Goal: Information Seeking & Learning: Find specific page/section

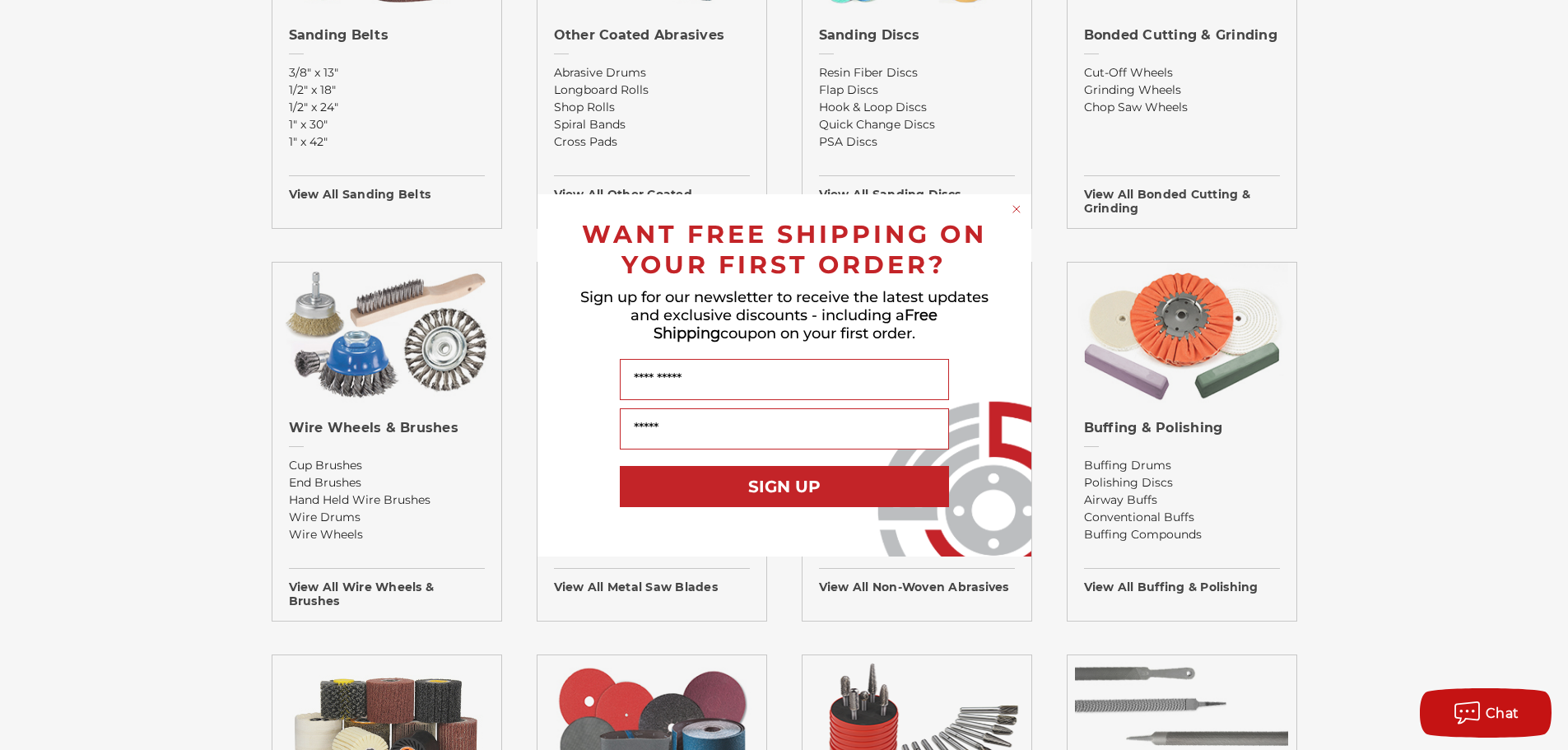
scroll to position [1154, 0]
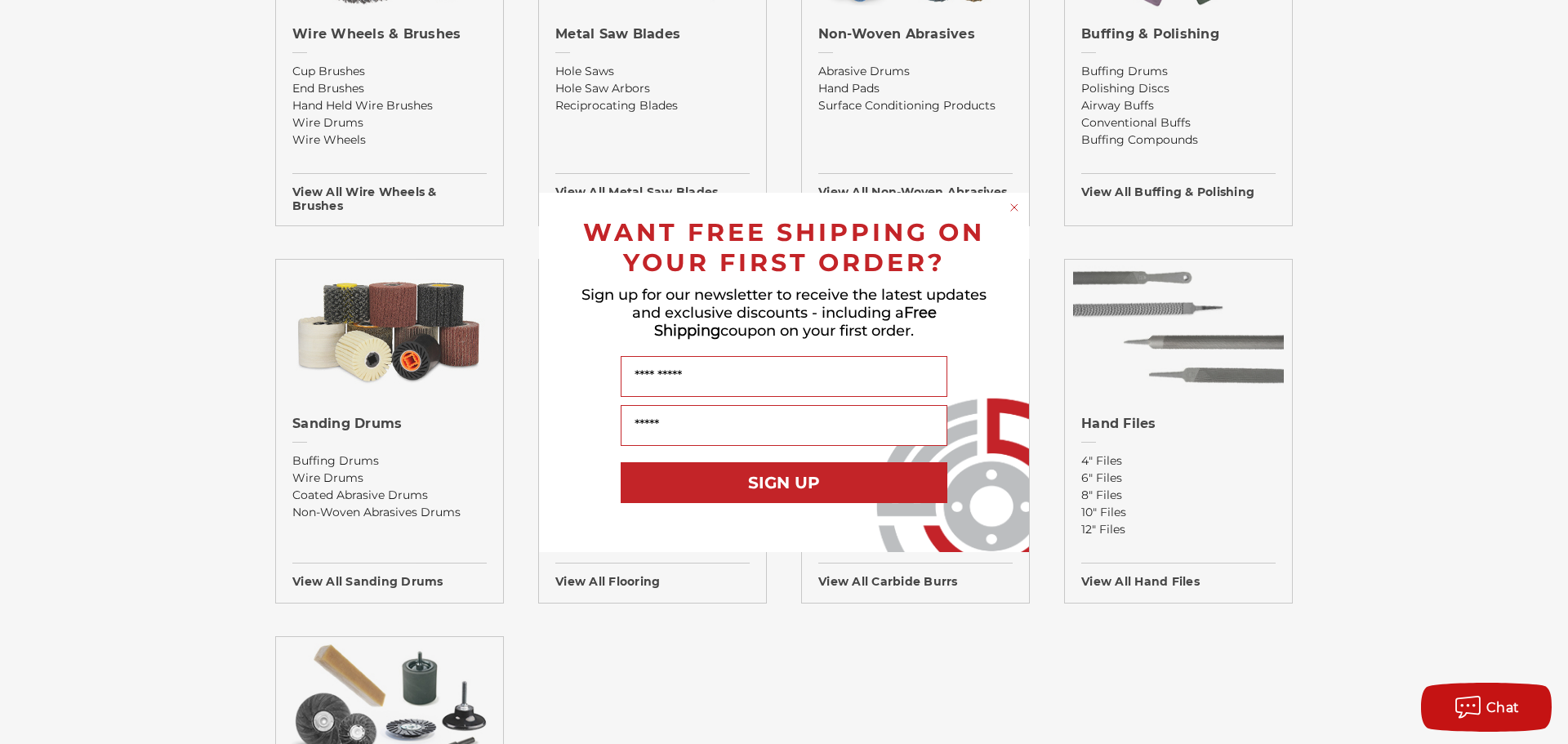
click at [1011, 206] on circle "Close dialog" at bounding box center [1015, 207] width 16 height 16
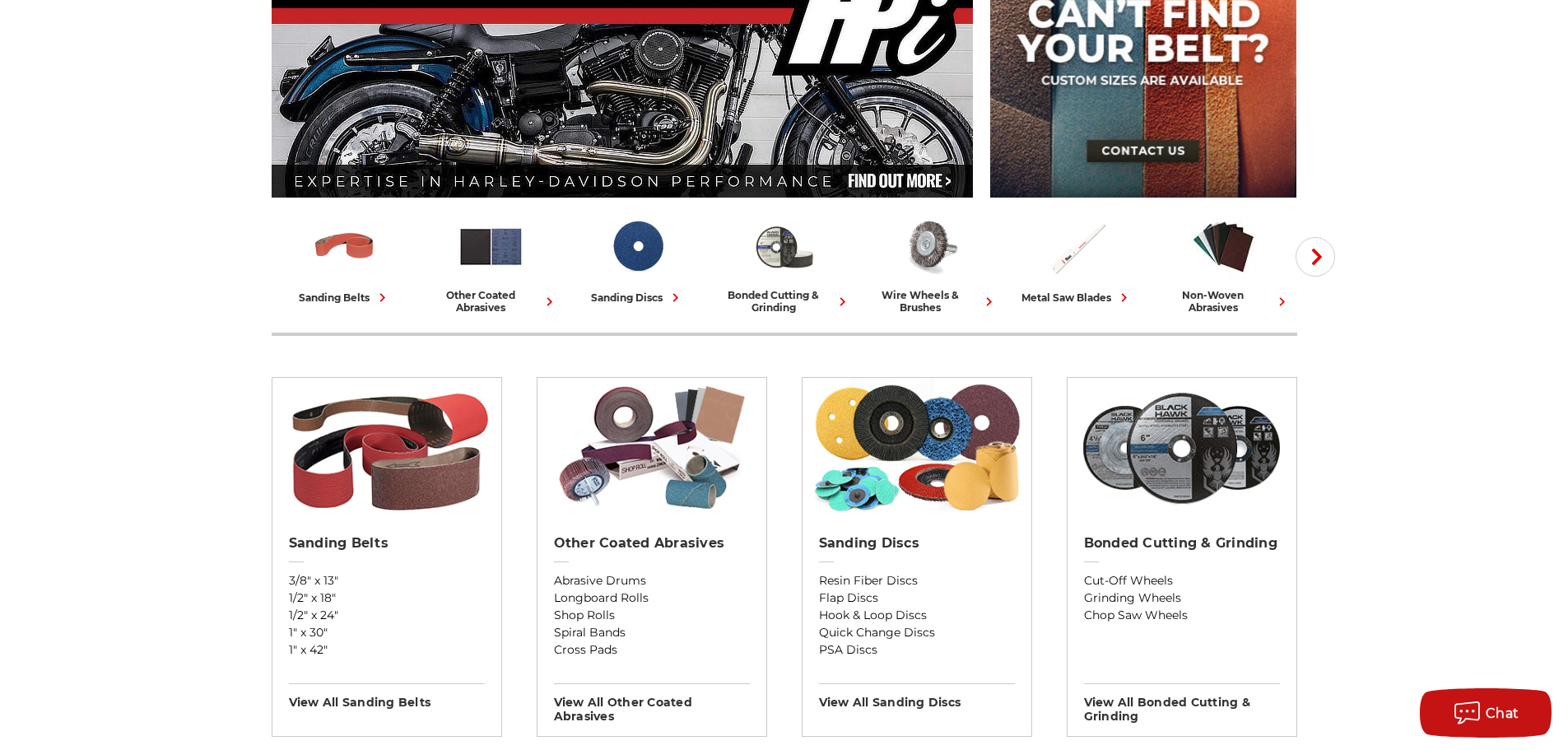
scroll to position [0, 0]
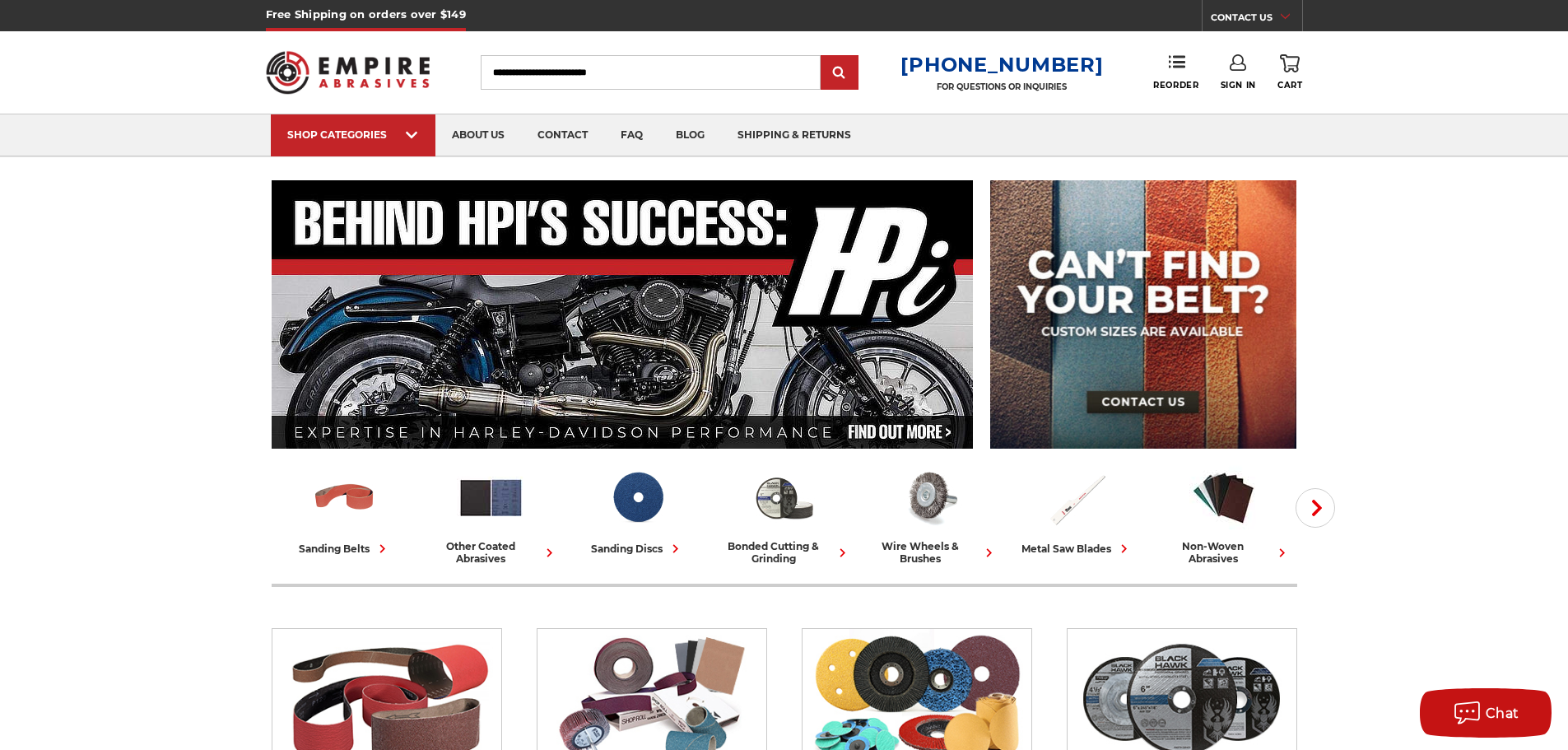
click at [569, 76] on input "Search" at bounding box center [651, 72] width 340 height 34
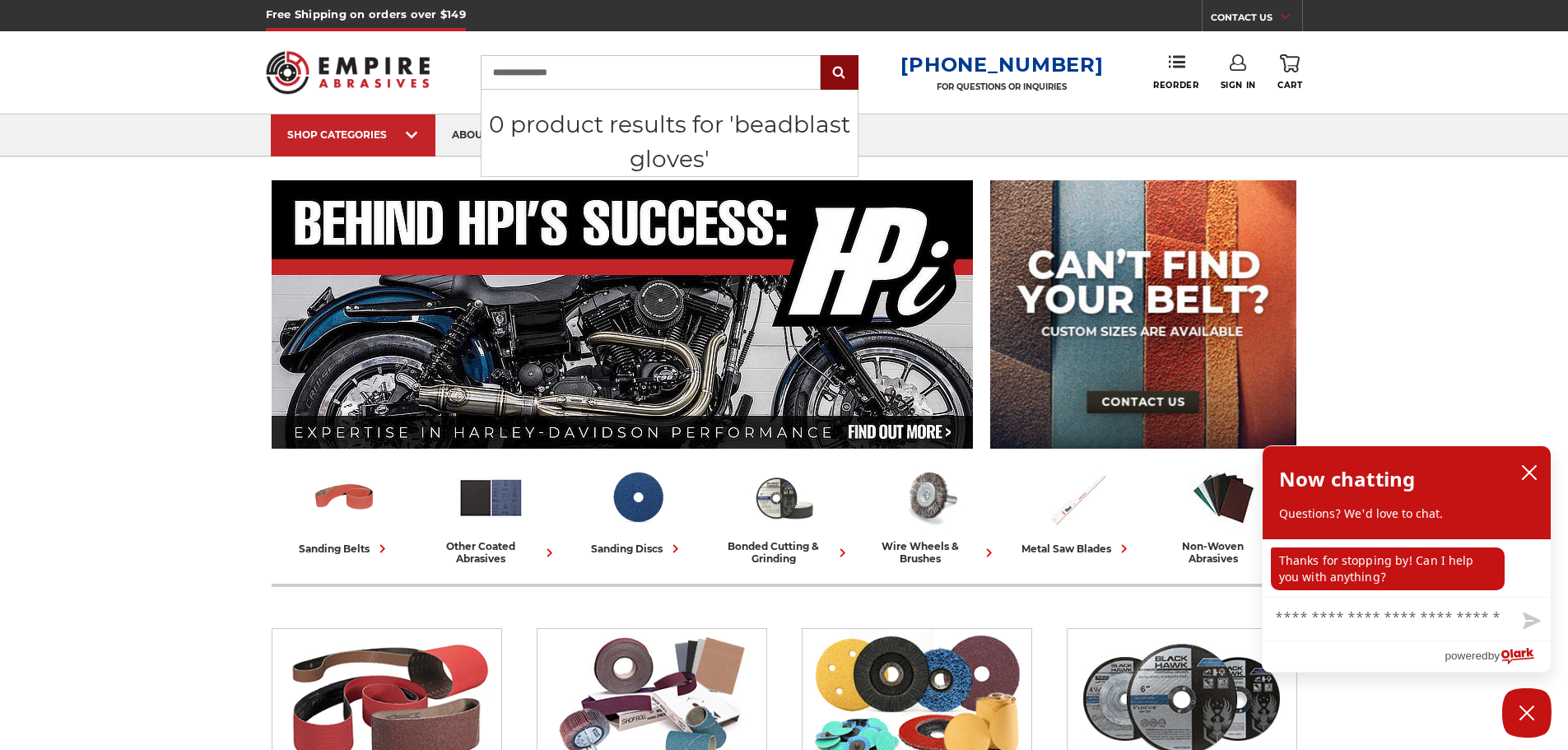
type input "**********"
click at [856, 72] on input "submit" at bounding box center [839, 73] width 33 height 33
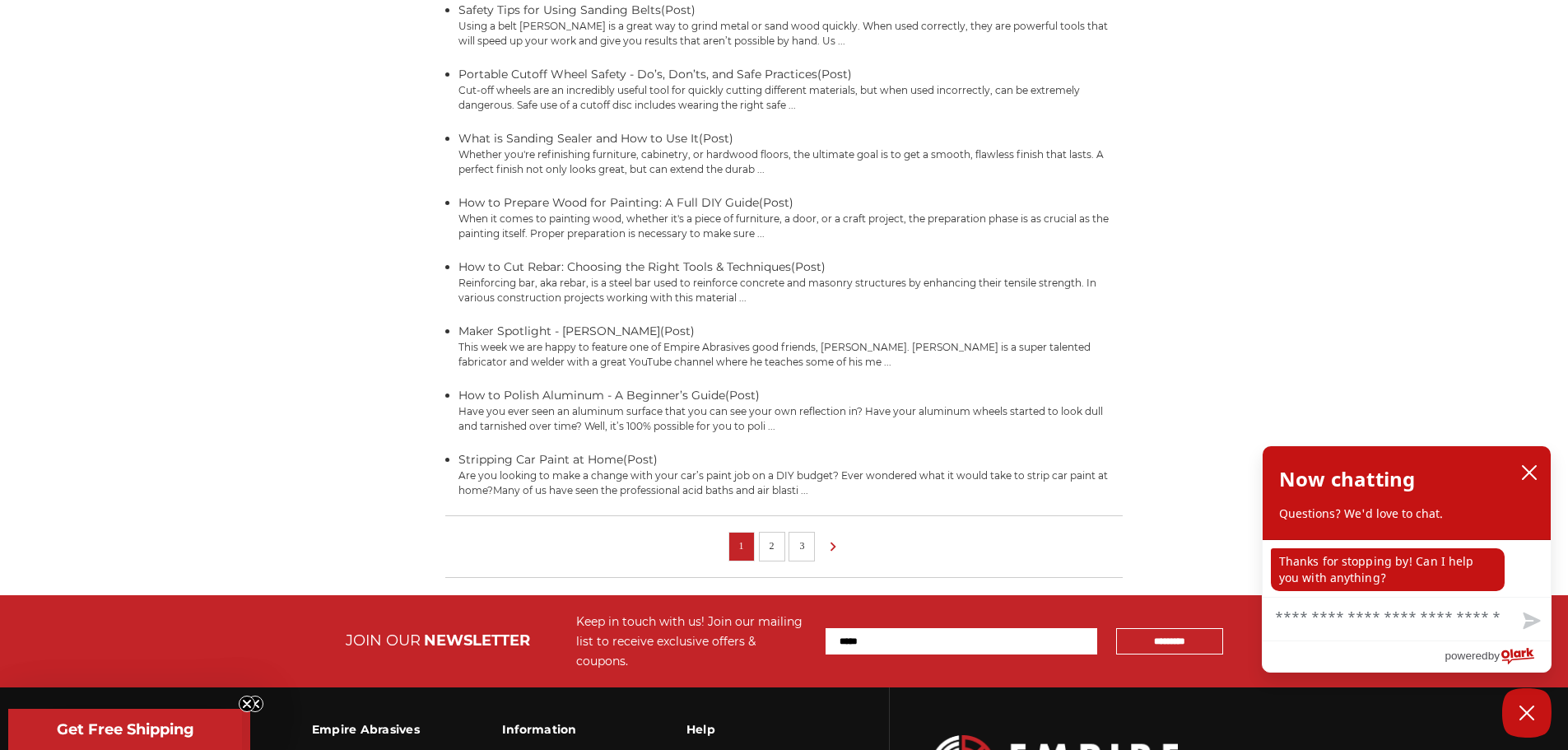
scroll to position [742, 0]
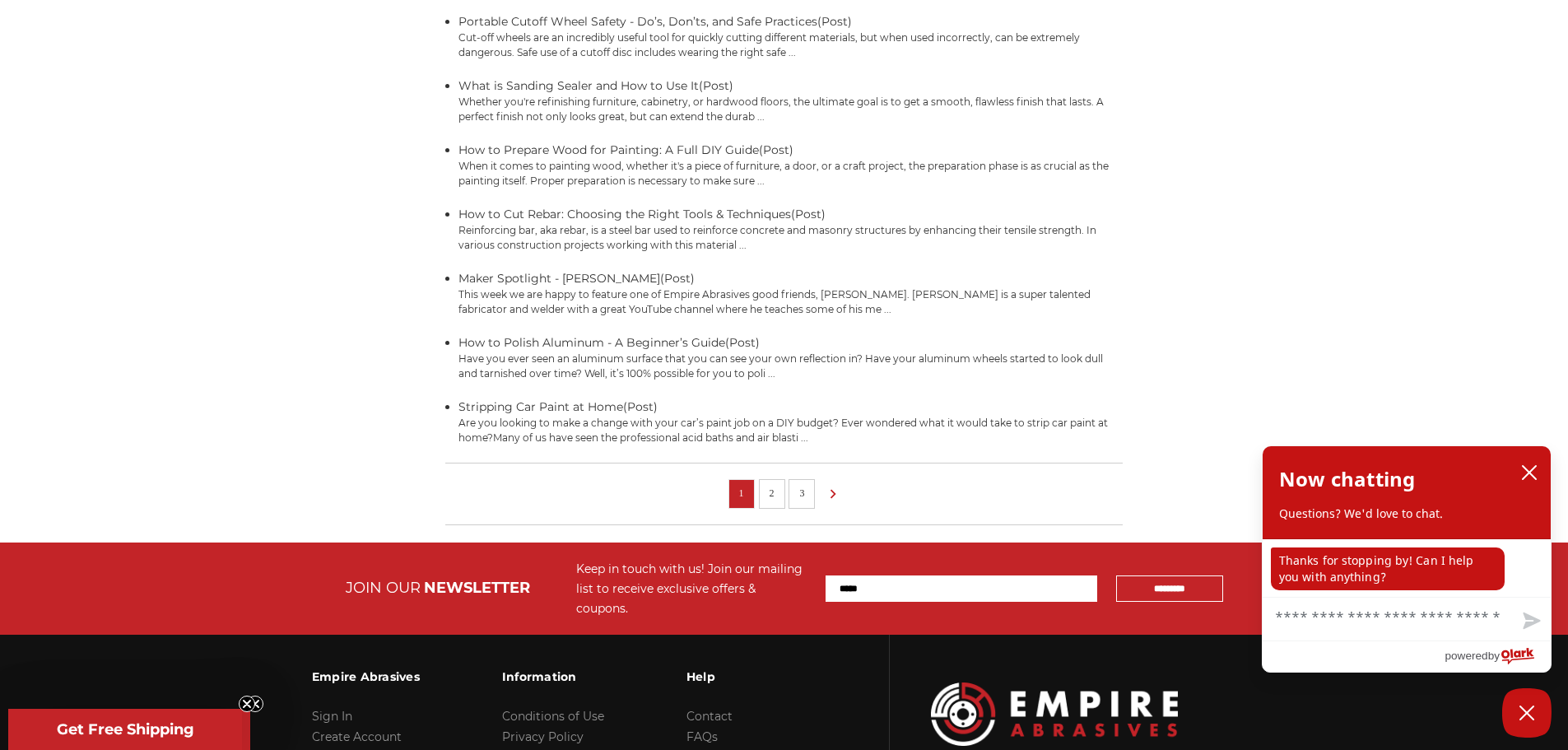
click at [780, 497] on link "2" at bounding box center [772, 493] width 17 height 18
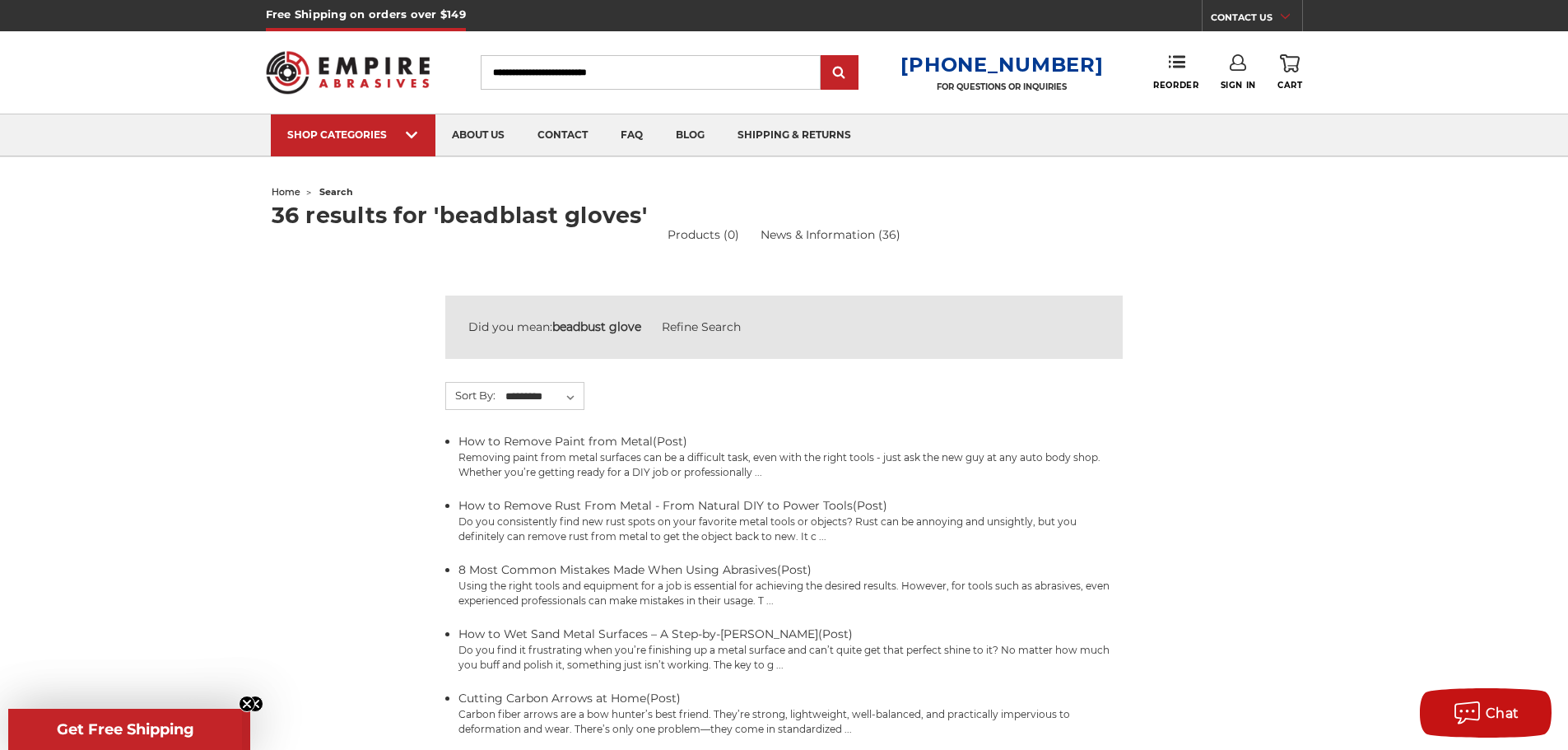
drag, startPoint x: 668, startPoint y: 76, endPoint x: 548, endPoint y: 68, distance: 120.3
click at [548, 68] on input "Search" at bounding box center [651, 72] width 340 height 34
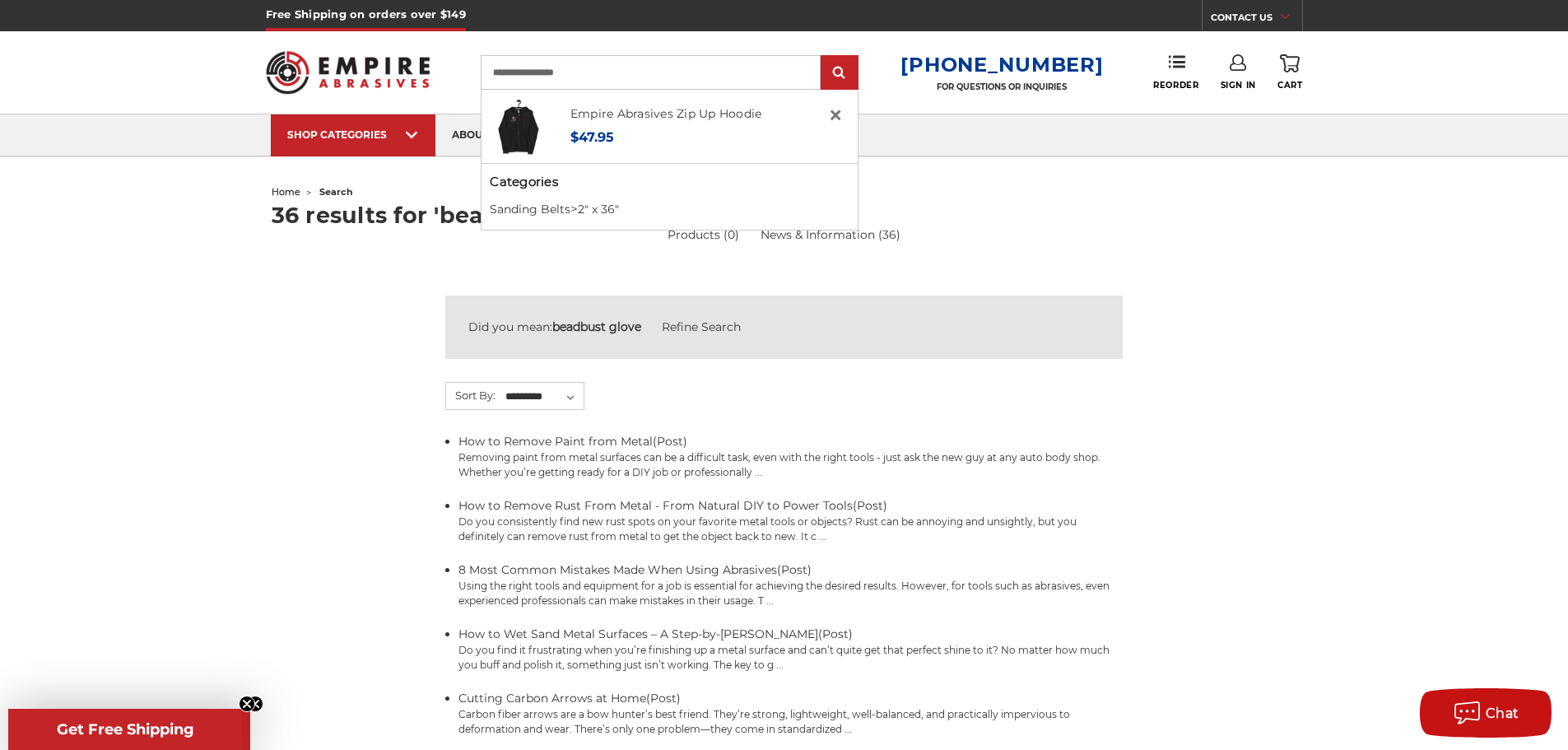
type input "**********"
